Goal: Transaction & Acquisition: Obtain resource

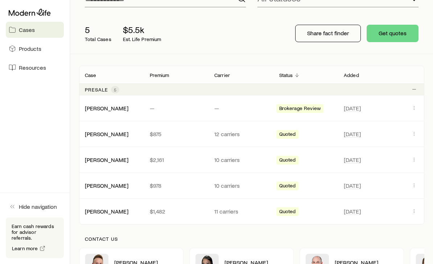
scroll to position [80, 0]
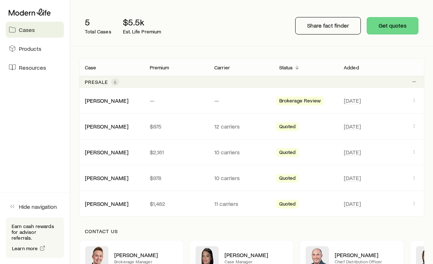
click at [89, 204] on link "[PERSON_NAME]" at bounding box center [107, 203] width 44 height 7
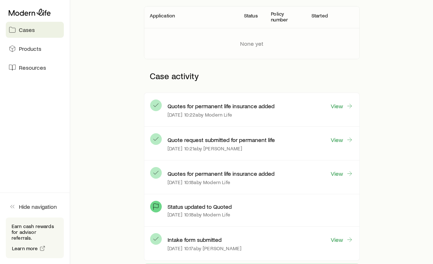
scroll to position [130, 0]
click at [340, 103] on link "View" at bounding box center [342, 106] width 23 height 8
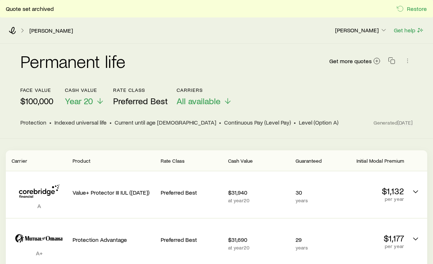
click at [222, 100] on p "All available" at bounding box center [205, 101] width 56 height 10
click at [321, 100] on div "face value $100,000 Cash Value Year 20 Rate Class Preferred Best Carriers All a…" at bounding box center [216, 96] width 393 height 19
click at [15, 26] on div "[PERSON_NAME] [PERSON_NAME] Get help" at bounding box center [216, 30] width 433 height 26
click at [36, 33] on link "[PERSON_NAME]" at bounding box center [51, 30] width 44 height 7
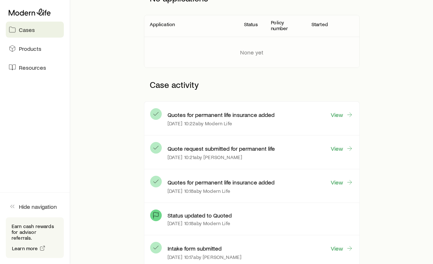
scroll to position [122, 0]
click at [337, 186] on link "View" at bounding box center [342, 182] width 23 height 8
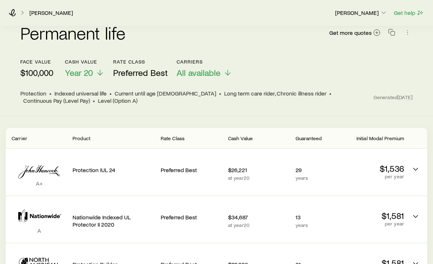
scroll to position [11, 0]
click at [36, 14] on link "[PERSON_NAME]" at bounding box center [51, 12] width 44 height 7
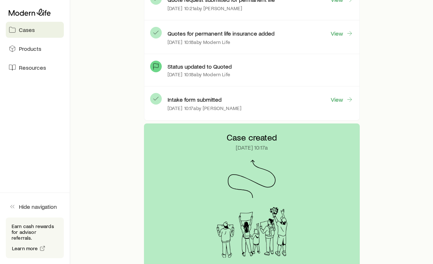
scroll to position [184, 0]
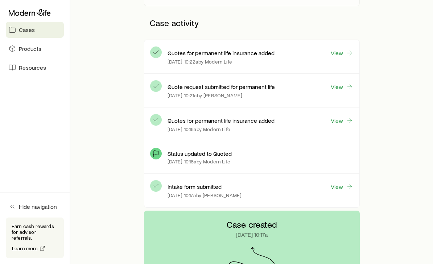
click at [342, 123] on link "View" at bounding box center [342, 121] width 23 height 8
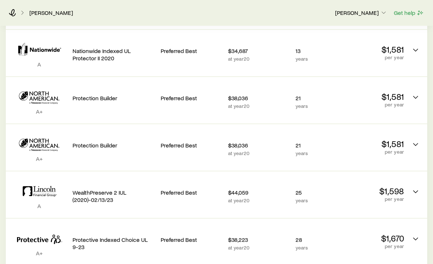
scroll to position [178, 0]
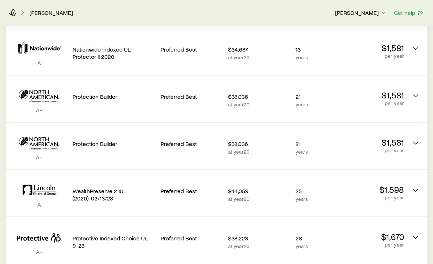
click at [359, 195] on p "per year" at bounding box center [374, 198] width 62 height 6
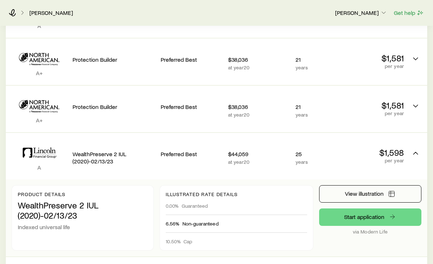
scroll to position [216, 0]
click at [370, 216] on link "Start application" at bounding box center [370, 216] width 103 height 17
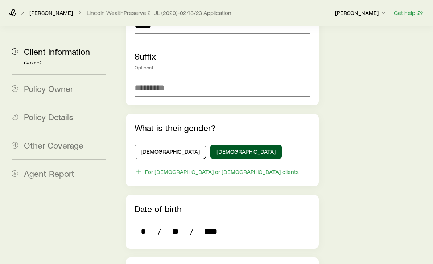
scroll to position [261, 0]
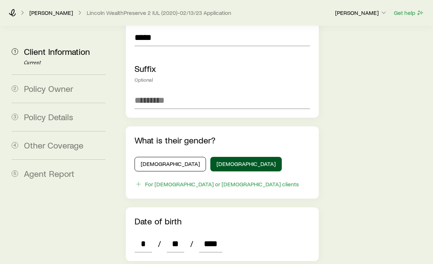
click at [7, 13] on div "[PERSON_NAME], [PERSON_NAME] WealthPreserve 2 IUL (2020)-02/13/23 Application […" at bounding box center [216, 13] width 433 height 26
click at [15, 13] on icon at bounding box center [12, 12] width 7 height 7
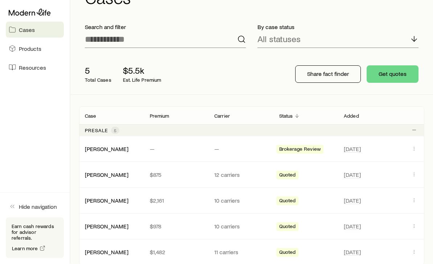
scroll to position [37, 0]
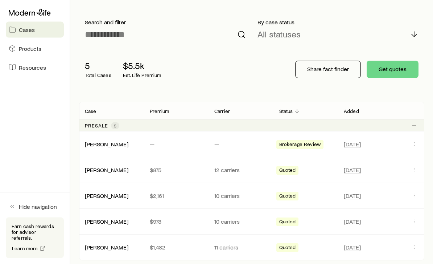
click at [97, 194] on link "[PERSON_NAME]" at bounding box center [107, 195] width 44 height 7
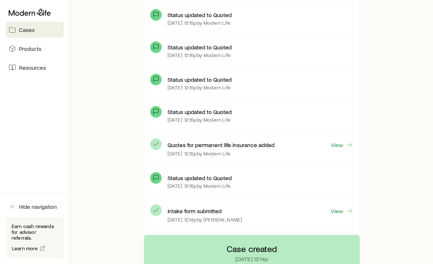
scroll to position [382, 0]
click at [183, 146] on p "Quotes for permanent life insurance added" at bounding box center [221, 145] width 107 height 7
click at [180, 145] on p "Quotes for permanent life insurance added" at bounding box center [221, 145] width 107 height 7
click at [344, 144] on link "View" at bounding box center [342, 145] width 23 height 8
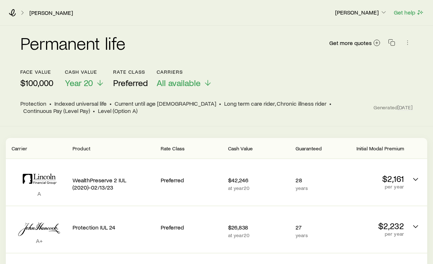
scroll to position [15, 0]
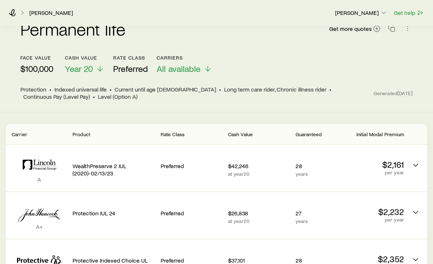
click at [27, 166] on icon "Permanent quotes" at bounding box center [39, 165] width 55 height 22
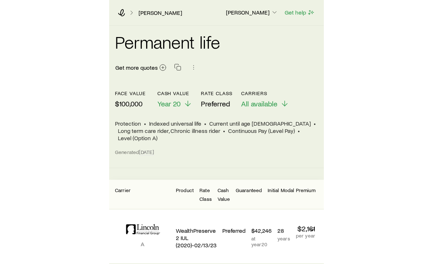
scroll to position [0, 0]
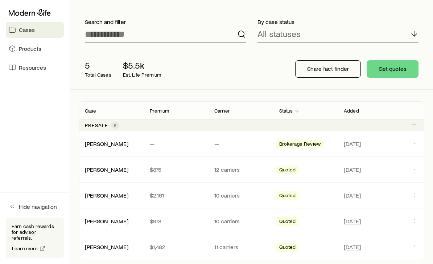
scroll to position [31, 0]
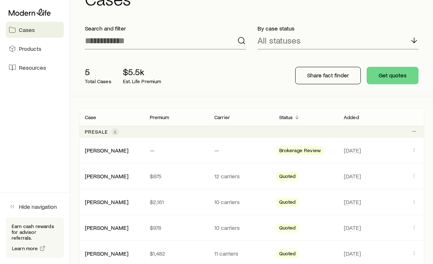
click at [112, 251] on link "[PERSON_NAME]" at bounding box center [107, 253] width 44 height 7
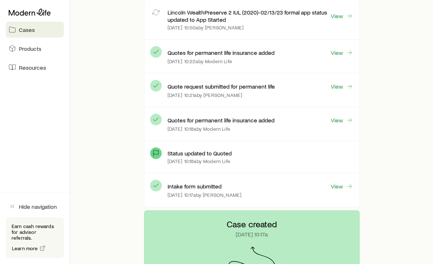
scroll to position [211, 0]
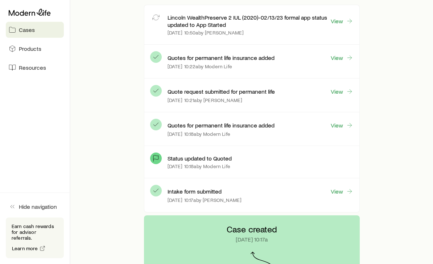
click at [339, 126] on link "View" at bounding box center [342, 125] width 23 height 8
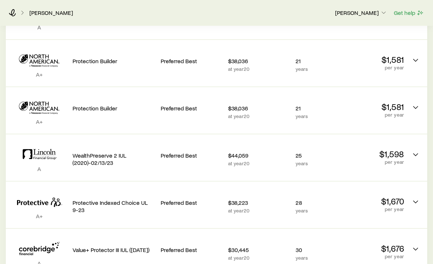
scroll to position [215, 0]
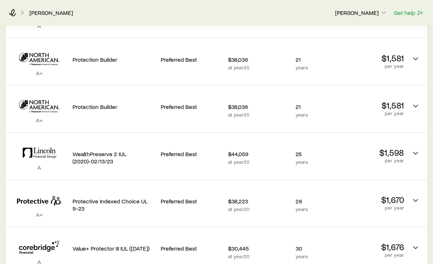
click at [97, 152] on p "WealthPreserve 2 IUL (2020)-02/13/23" at bounding box center [114, 158] width 82 height 15
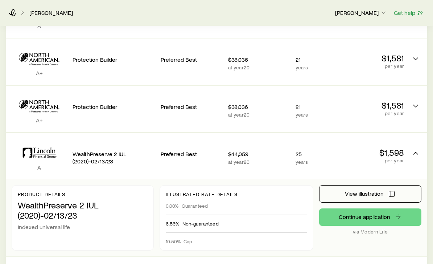
click at [378, 195] on span "View illustration" at bounding box center [364, 194] width 39 height 6
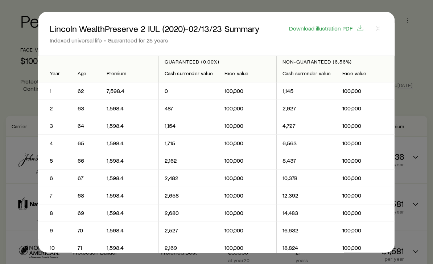
scroll to position [0, 0]
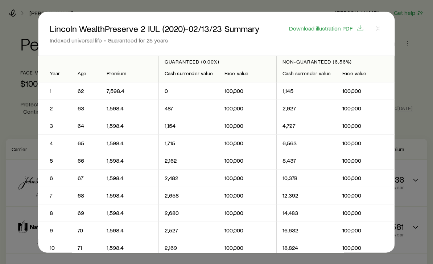
click at [339, 27] on span "Download illustration PDF" at bounding box center [321, 28] width 64 height 6
